Goal: Information Seeking & Learning: Learn about a topic

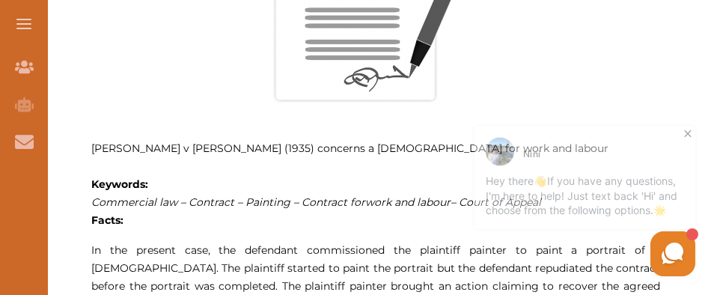
scroll to position [726, 0]
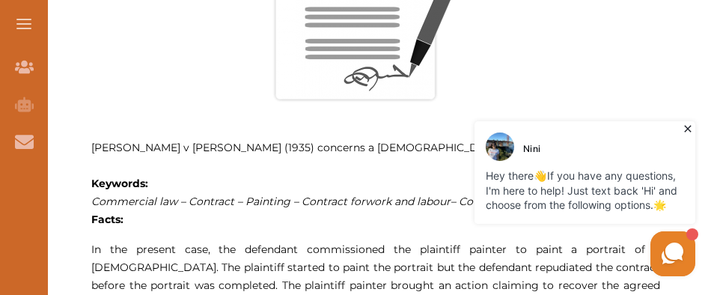
click at [686, 130] on icon at bounding box center [688, 128] width 15 height 15
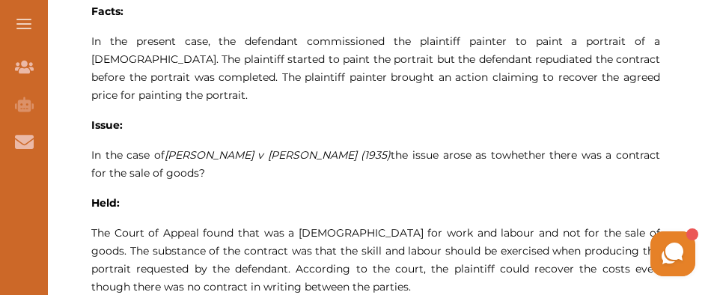
scroll to position [922, 0]
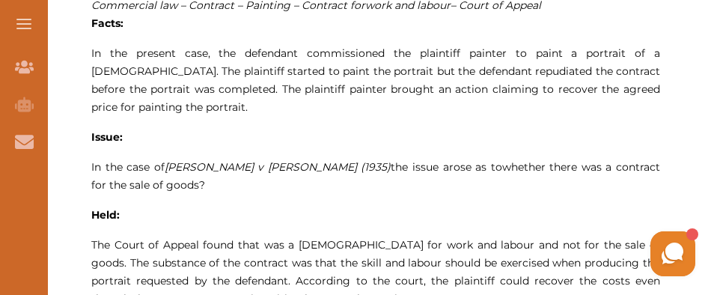
drag, startPoint x: 207, startPoint y: 51, endPoint x: 311, endPoint y: 96, distance: 114.0
click at [311, 96] on span "In the present case, the defendant commissioned the plaintiff painter to paint …" at bounding box center [375, 79] width 569 height 67
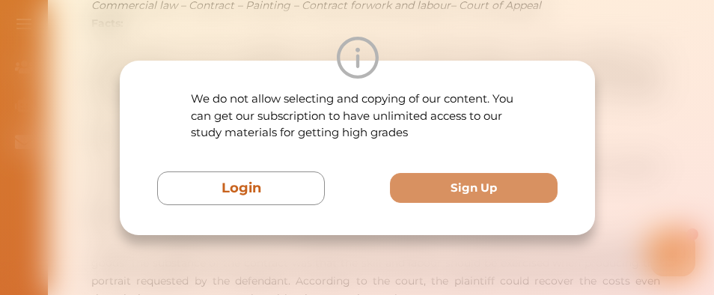
scroll to position [943, 0]
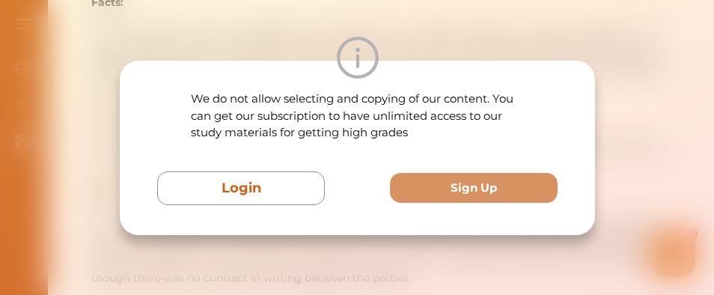
click at [470, 74] on div at bounding box center [357, 58] width 475 height 42
click at [532, 52] on div at bounding box center [357, 58] width 475 height 42
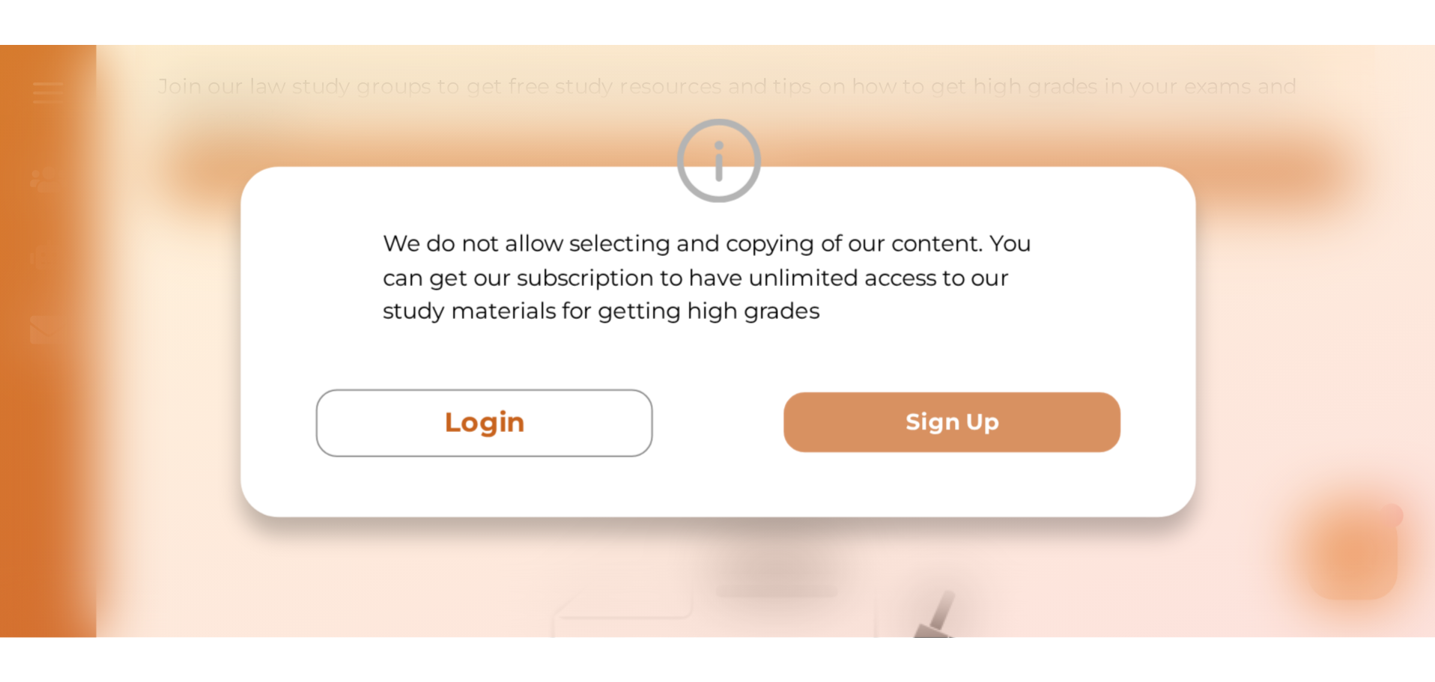
scroll to position [378, 0]
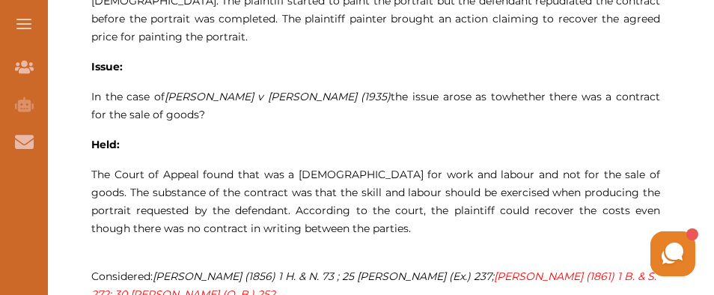
scroll to position [994, 0]
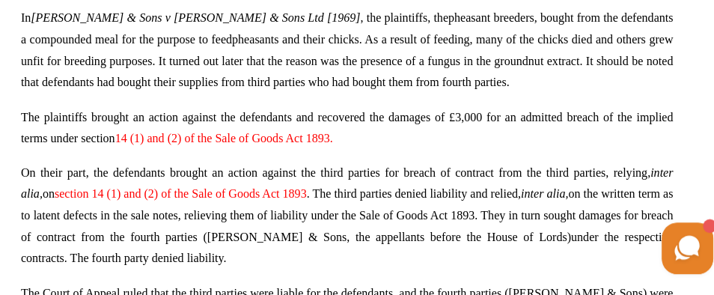
scroll to position [931, 0]
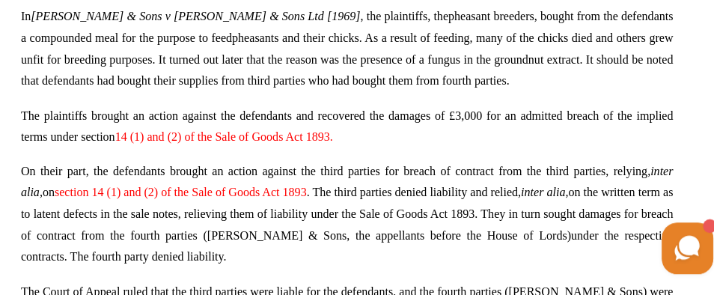
drag, startPoint x: 435, startPoint y: 49, endPoint x: 457, endPoint y: 49, distance: 21.7
click at [457, 49] on span "In Henry Kendall & Sons v William Lillico & Sons Ltd [1969] , the plaintiffs, t…" at bounding box center [375, 79] width 569 height 67
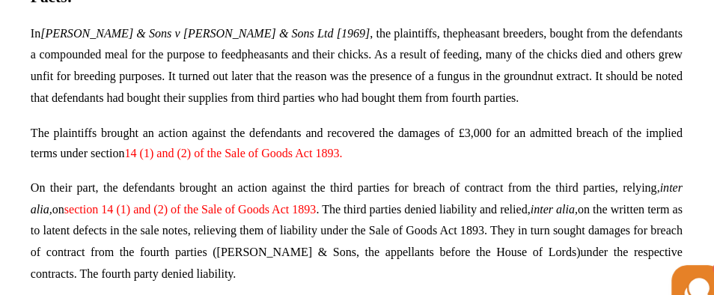
scroll to position [947, 0]
